Goal: Transaction & Acquisition: Download file/media

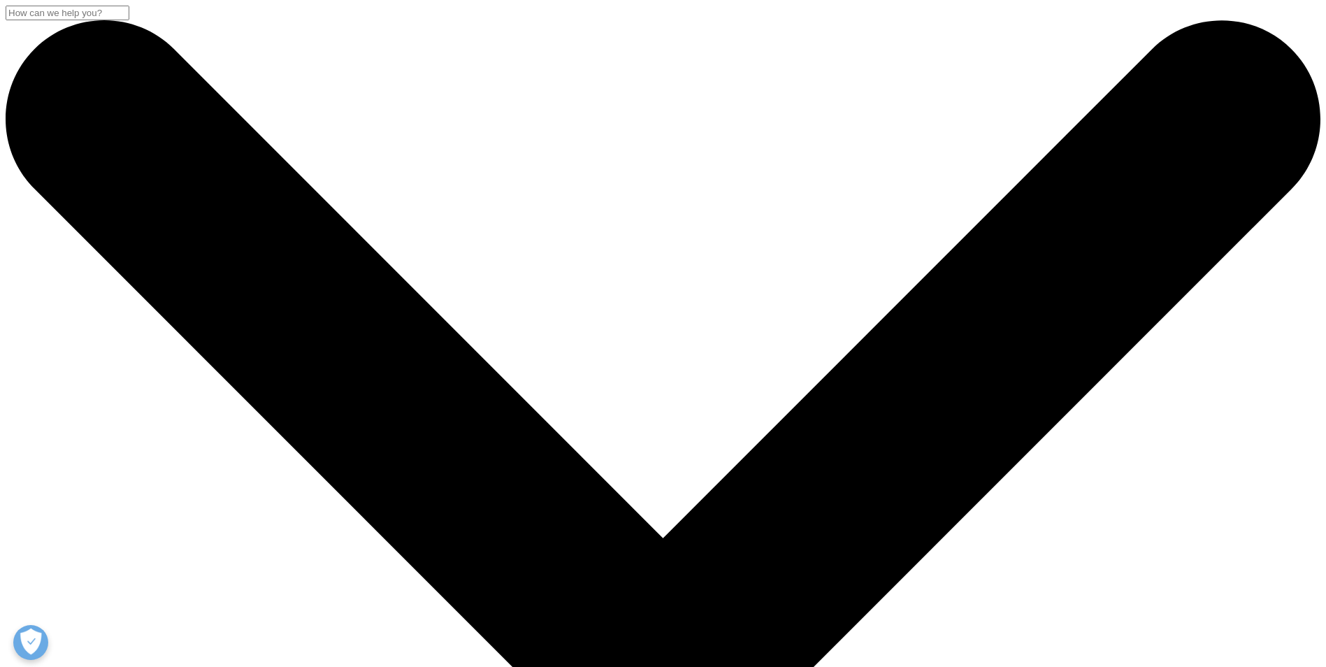
click at [129, 20] on input "Buscar" at bounding box center [68, 13] width 124 height 15
paste input "egún datos de IQVIA referidos a 2024 y publicados en el Observatorio del Medica…"
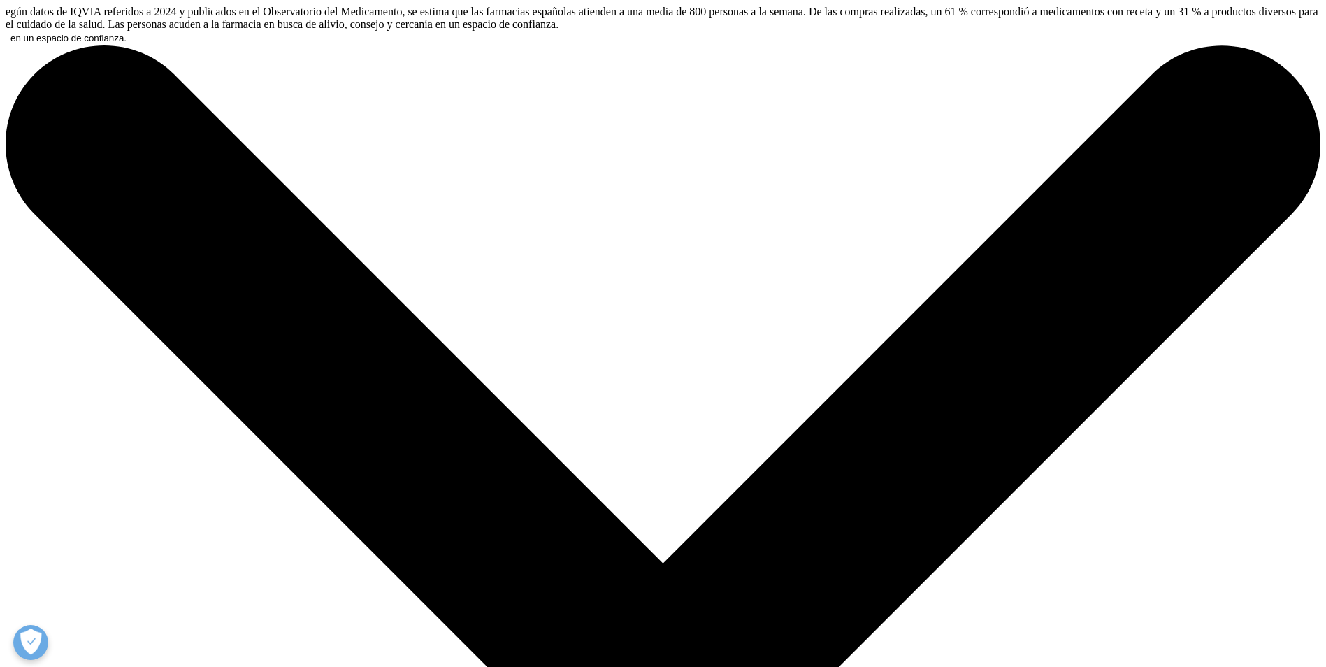
click at [129, 45] on input "egún datos de IQVIA referidos a 2024 y publicados en el Observatorio del Medica…" at bounding box center [68, 38] width 124 height 15
drag, startPoint x: 826, startPoint y: 124, endPoint x: 762, endPoint y: 117, distance: 64.8
click at [129, 45] on input "egún datos de IQVIA referidos a 2024 y publicados en el Observatorio del Medica…" at bounding box center [68, 38] width 124 height 15
drag, startPoint x: 466, startPoint y: 106, endPoint x: 431, endPoint y: 110, distance: 34.5
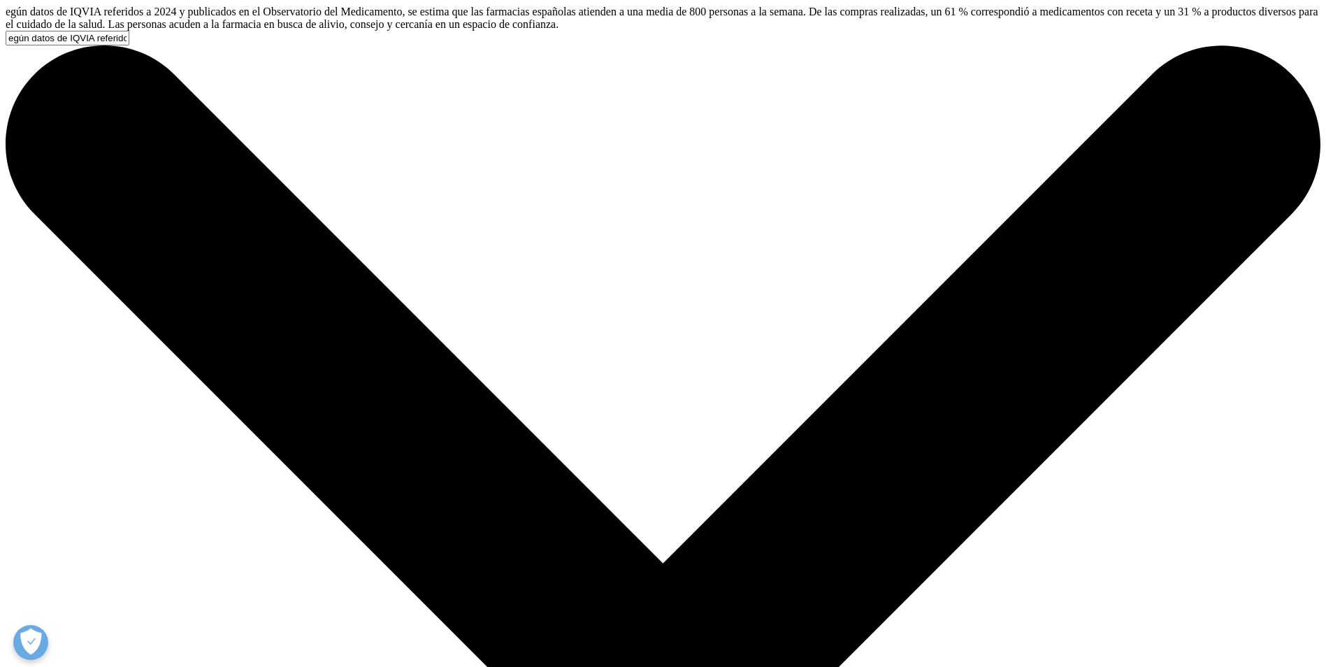
click at [129, 45] on input "egún datos de IQVIA referidos a 2024 y publicados en el Observatorio del Medica…" at bounding box center [68, 38] width 124 height 15
drag, startPoint x: 410, startPoint y: 115, endPoint x: 696, endPoint y: 125, distance: 285.4
click at [129, 45] on input "egún datos de IQVIA referidos a 2024 y publicados en el Observatorio del Medica…" at bounding box center [68, 38] width 124 height 15
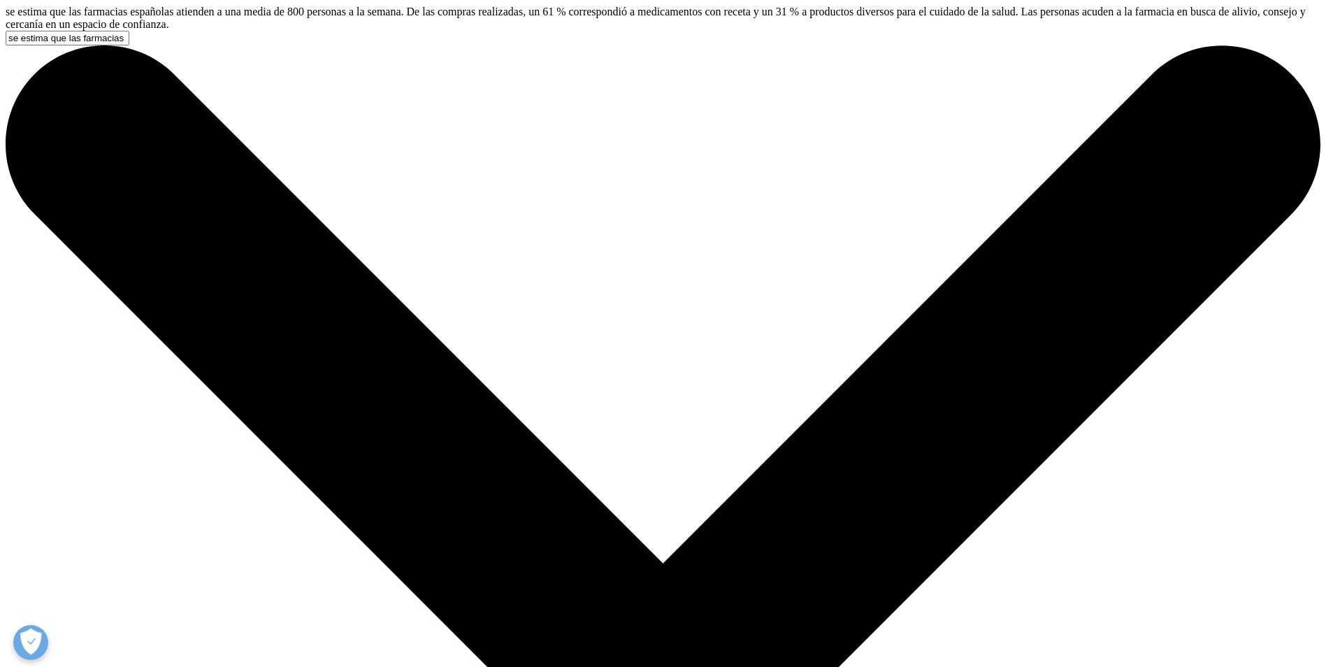
type input "se estima que las farmacias españolas atienden a una media de 800 personas a la…"
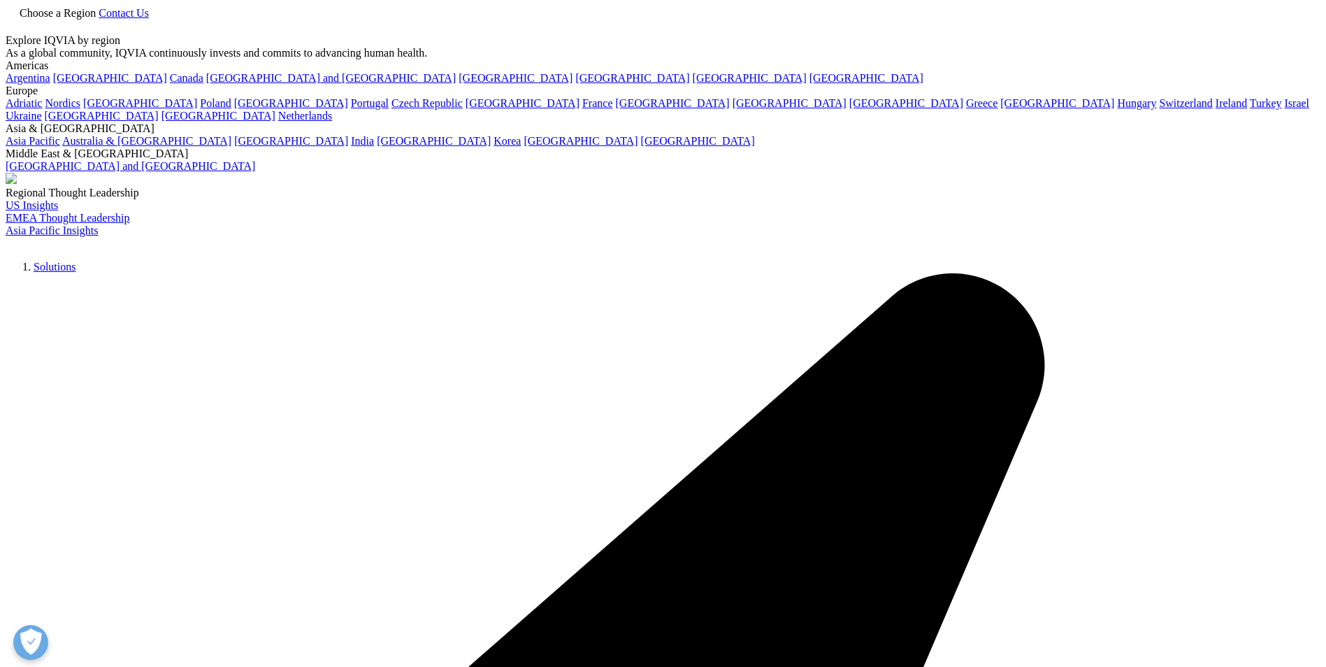
type input "se estima que las farmacias españolas atienden a una media de 800 personas a la…"
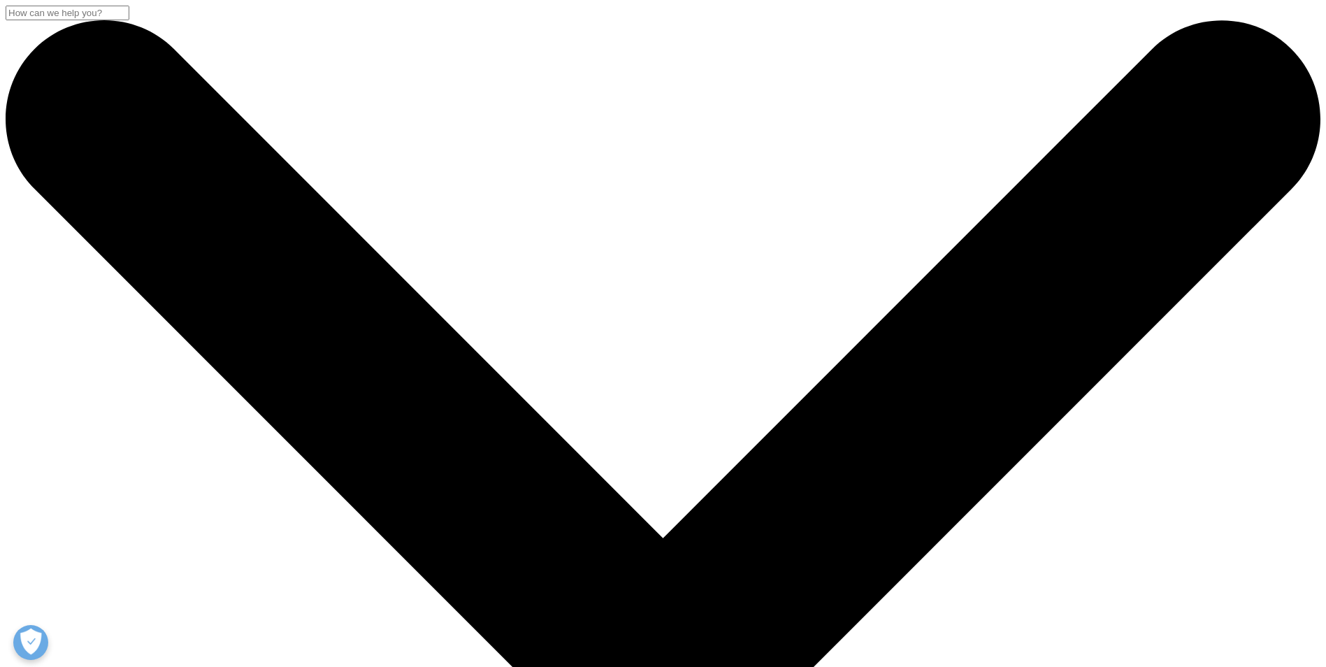
type input "evolución del mercado de la farmacia española 2024"
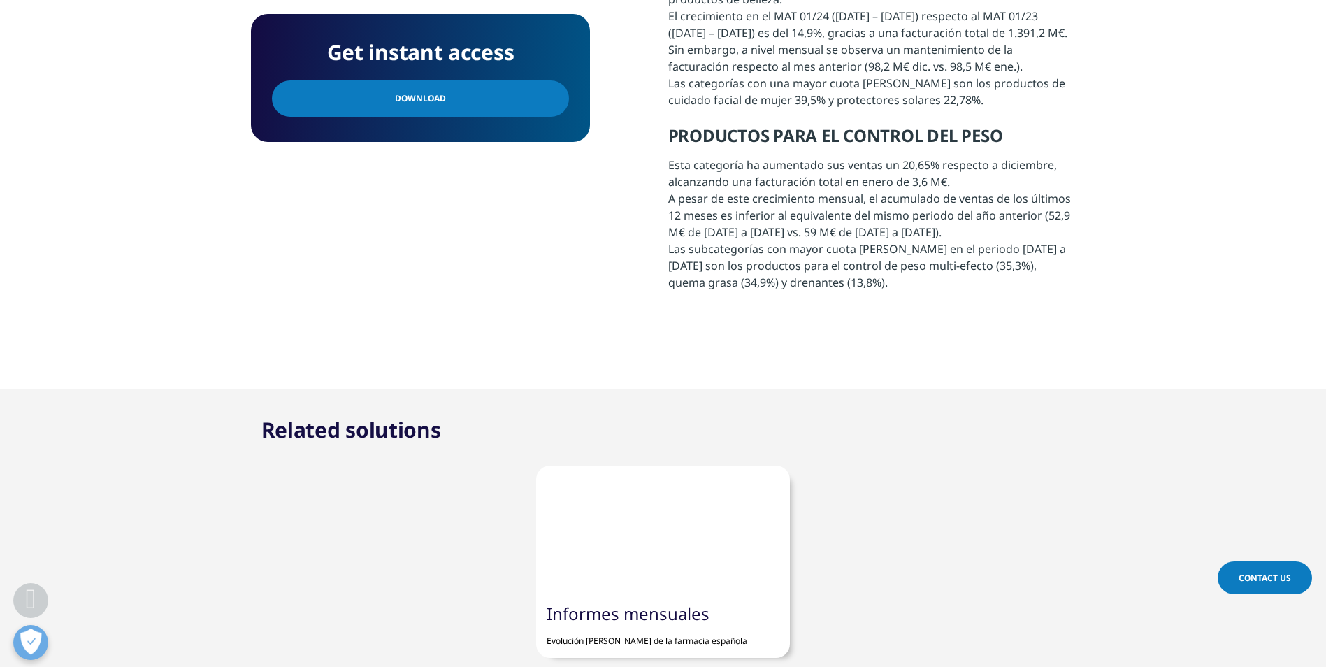
scroll to position [1049, 0]
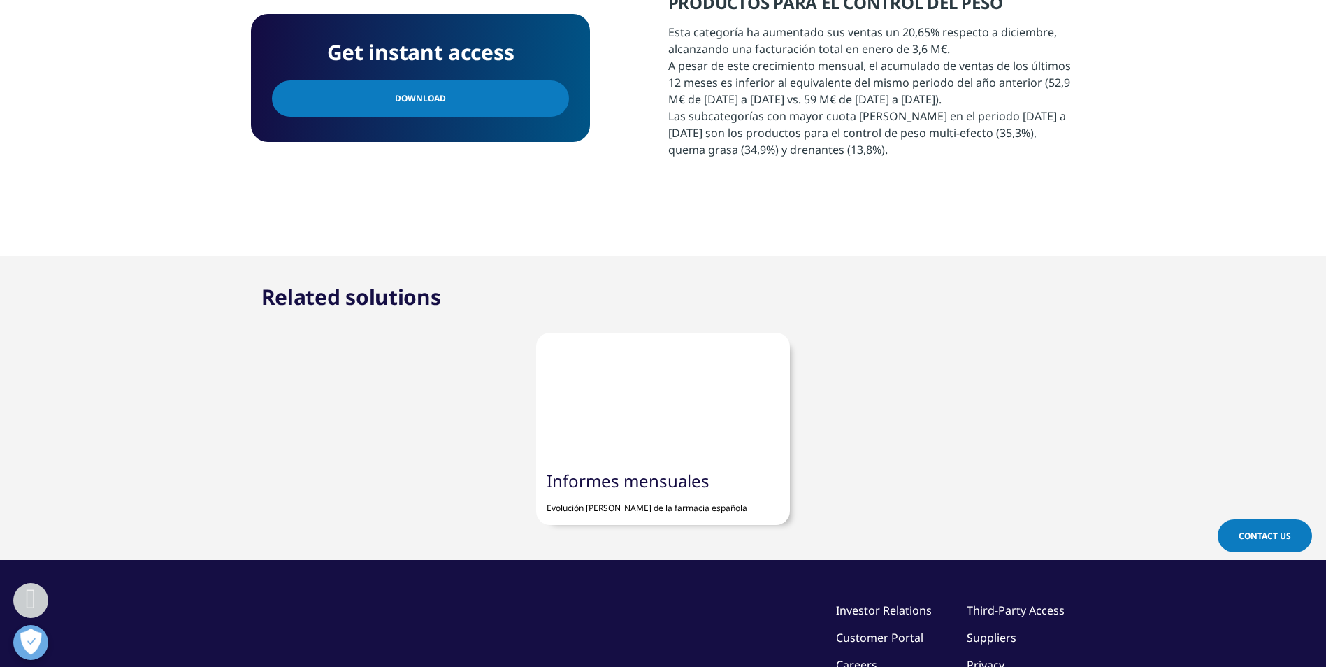
click at [626, 475] on link "Informes mensuales" at bounding box center [628, 480] width 163 height 23
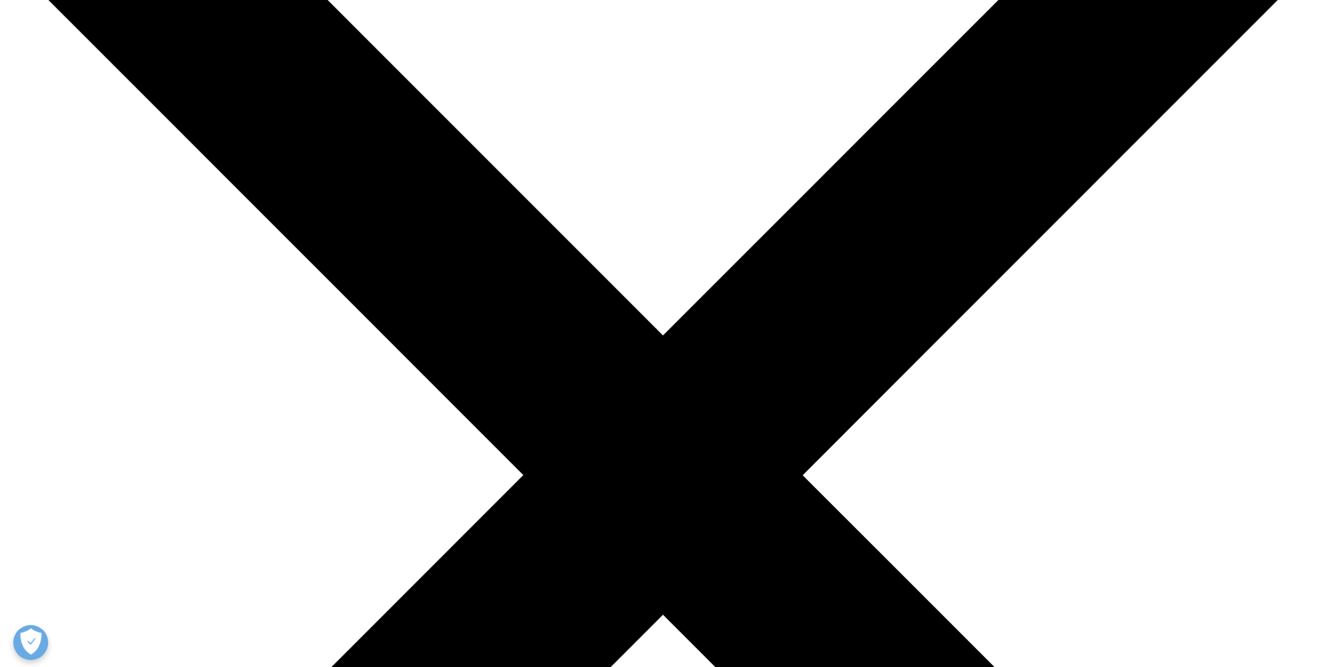
scroll to position [210, 0]
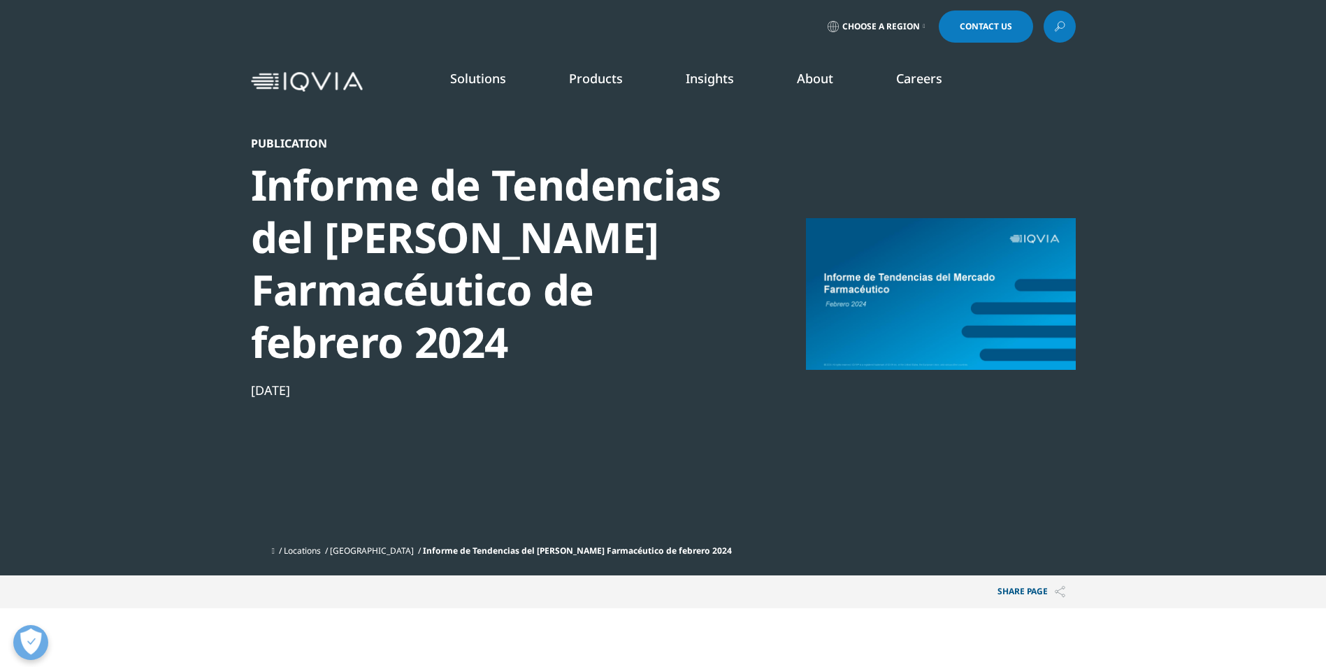
scroll to position [709, 825]
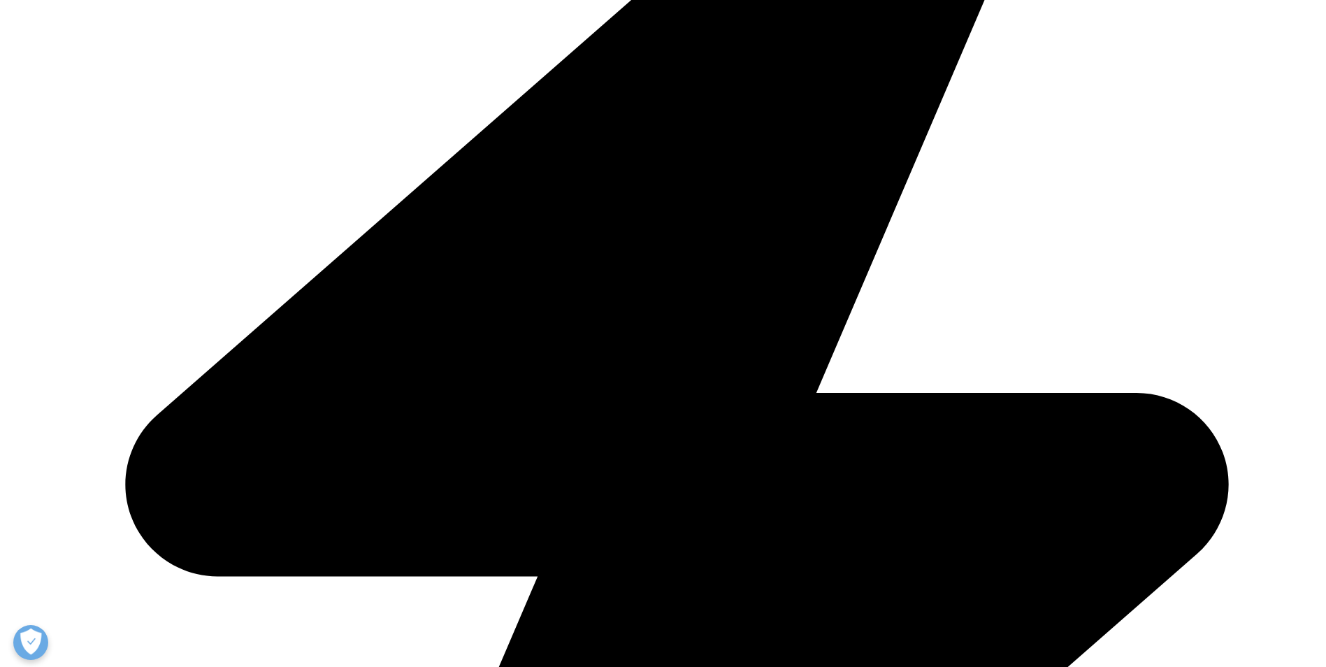
scroll to position [559, 0]
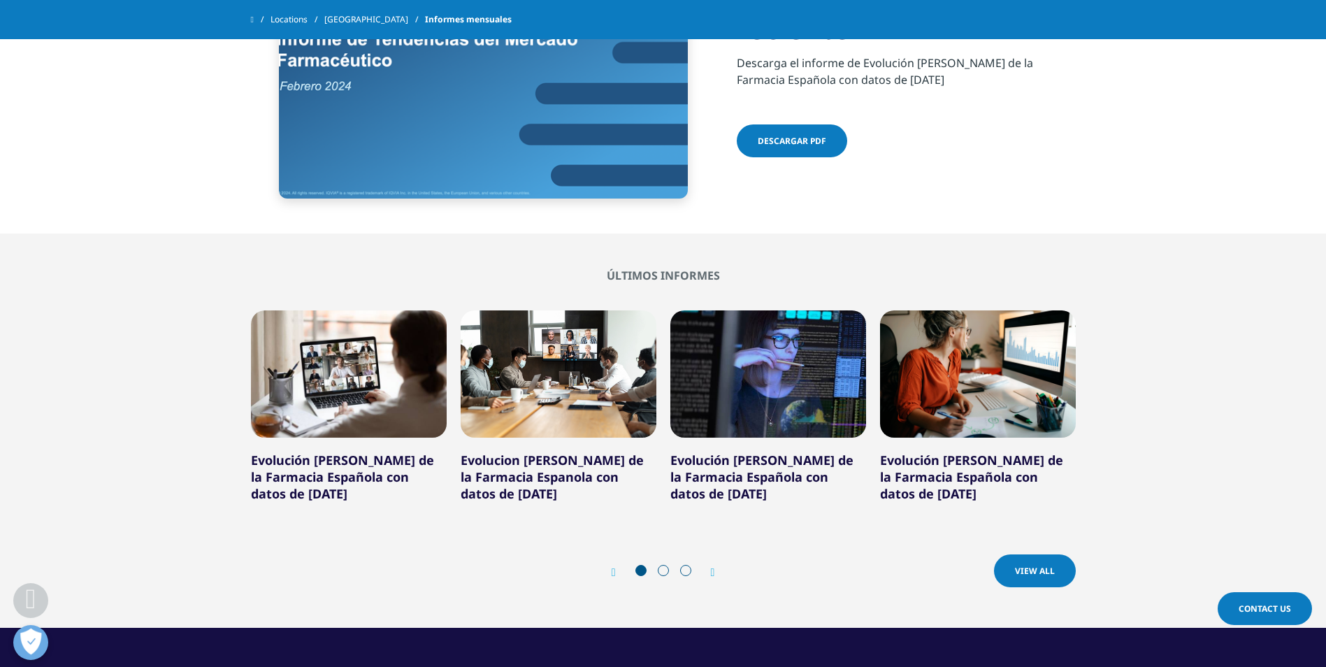
click at [814, 136] on span "Descargar pdf" at bounding box center [792, 141] width 69 height 12
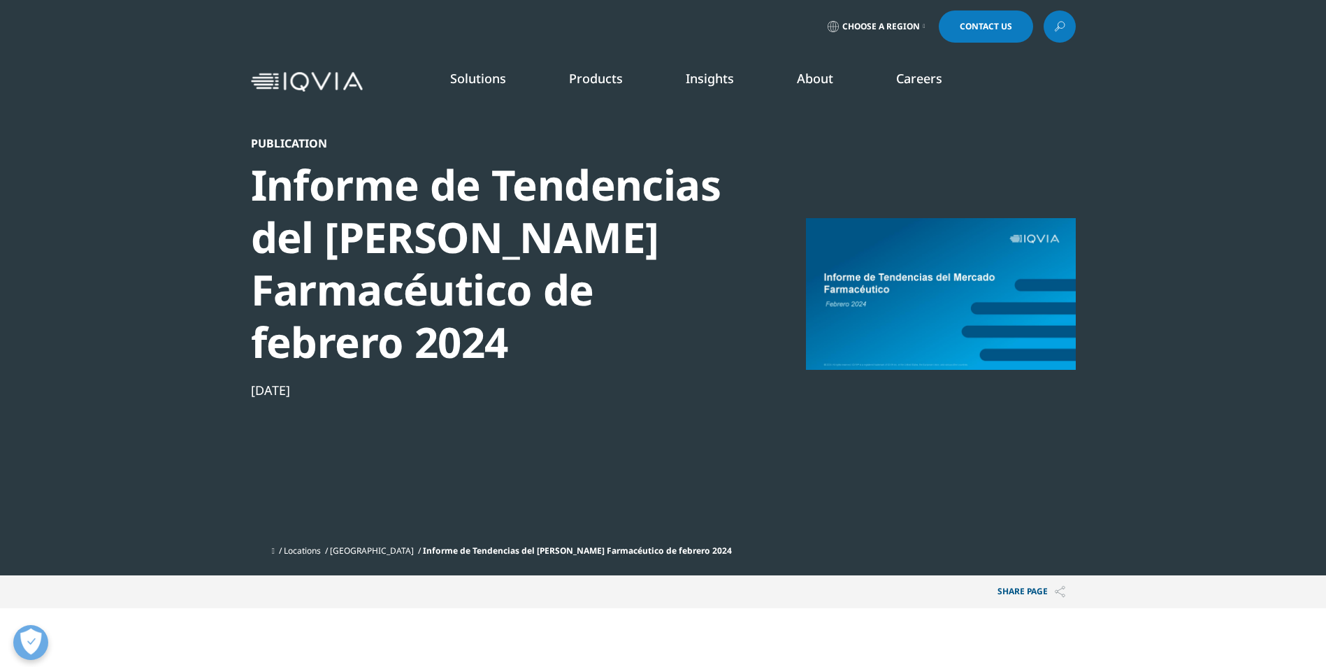
click at [867, 292] on div at bounding box center [941, 293] width 270 height 315
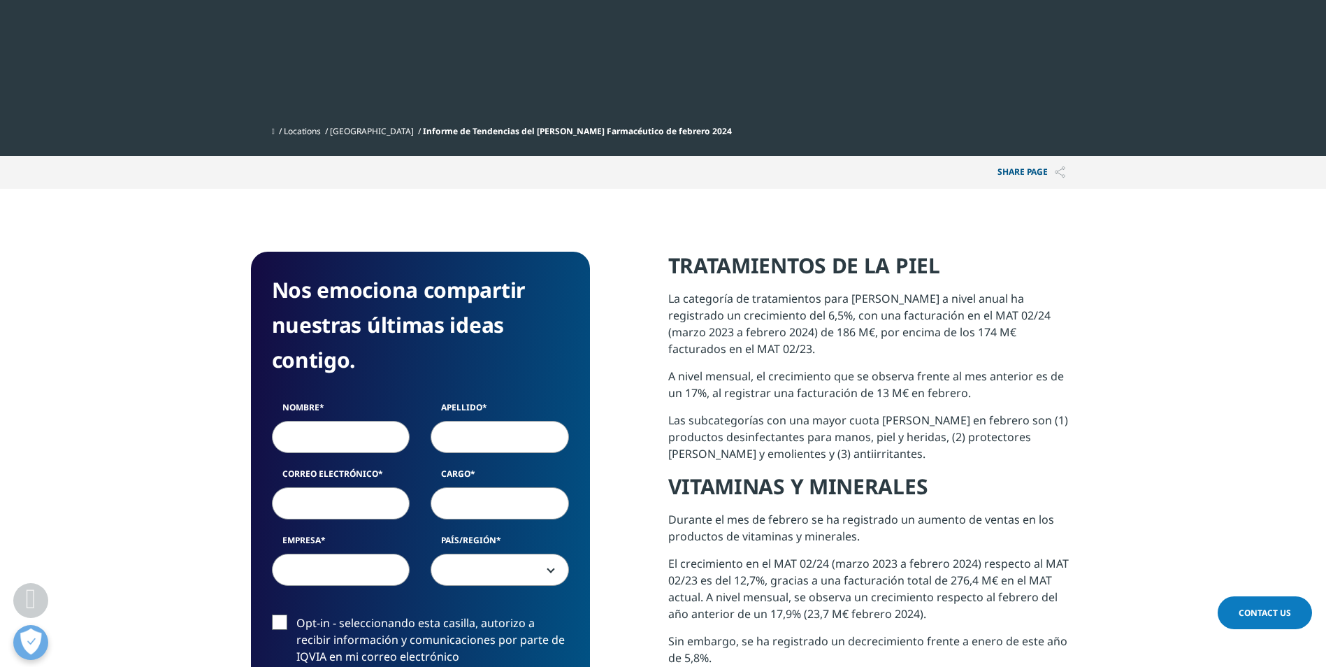
scroll to position [709, 825]
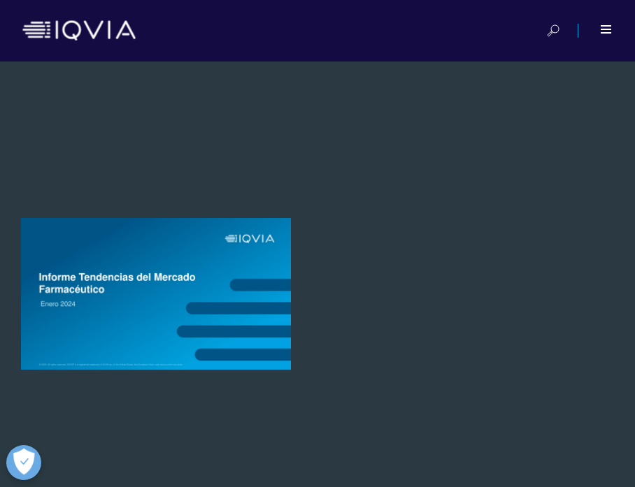
scroll to position [826, 593]
